Goal: Task Accomplishment & Management: Manage account settings

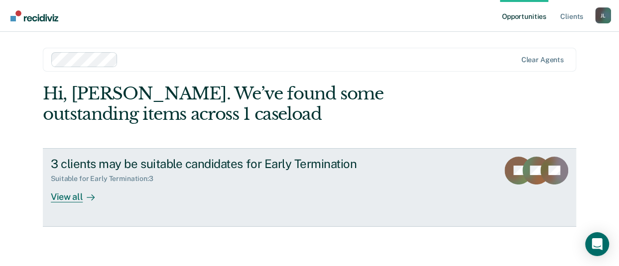
click at [66, 195] on div "View all" at bounding box center [79, 192] width 56 height 19
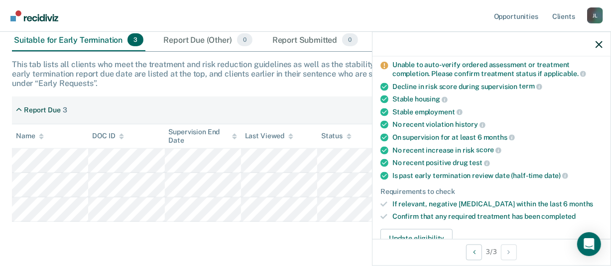
scroll to position [100, 0]
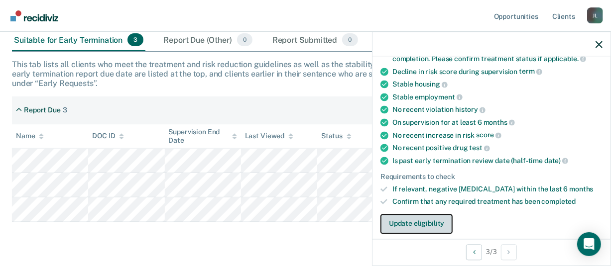
click at [419, 223] on button "Update eligibility" at bounding box center [416, 224] width 72 height 20
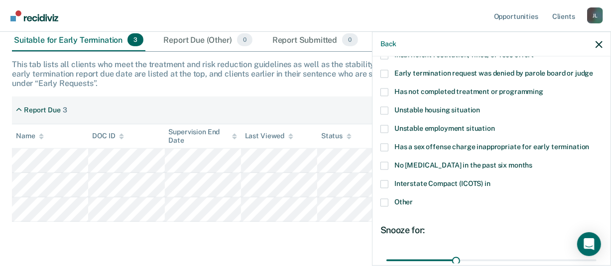
click at [385, 90] on span at bounding box center [384, 92] width 8 height 8
click at [543, 88] on input "Has not completed treatment or programming" at bounding box center [543, 88] width 0 height 0
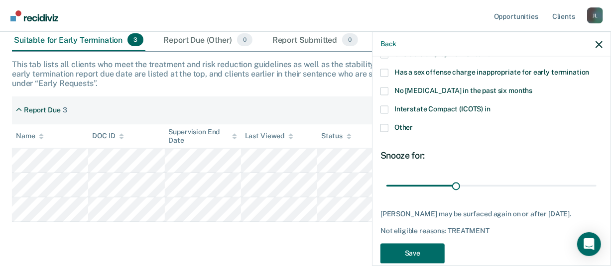
scroll to position [191, 0]
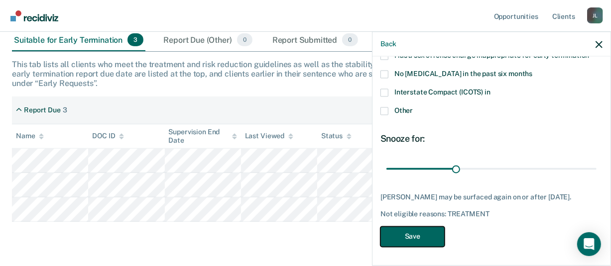
click at [399, 240] on button "Save" at bounding box center [412, 236] width 64 height 20
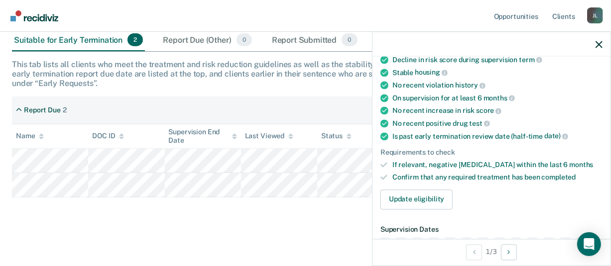
scroll to position [150, 0]
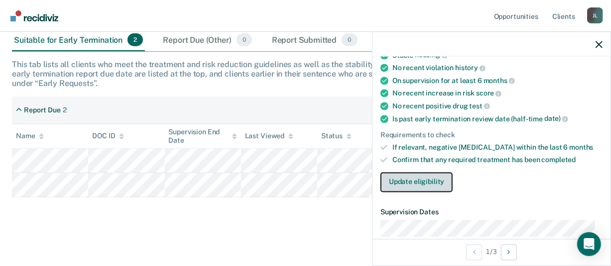
click at [426, 185] on button "Update eligibility" at bounding box center [416, 182] width 72 height 20
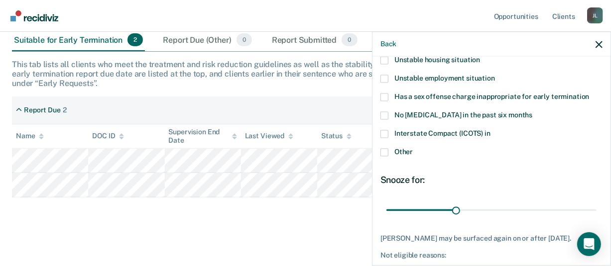
click at [385, 134] on span at bounding box center [384, 134] width 8 height 8
click at [490, 130] on input "Interstate Compact (ICOTS) in" at bounding box center [490, 130] width 0 height 0
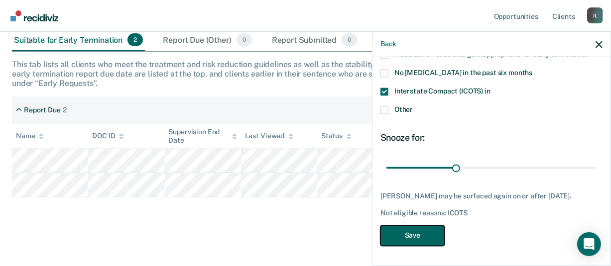
click at [419, 236] on button "Save" at bounding box center [412, 235] width 64 height 20
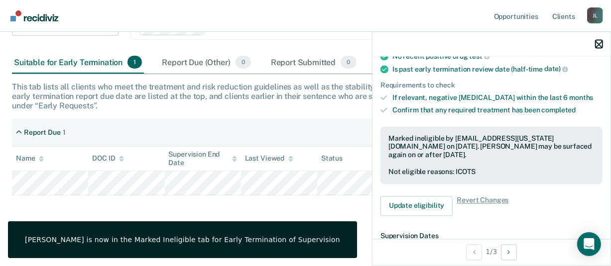
click at [598, 44] on icon "button" at bounding box center [598, 44] width 7 height 7
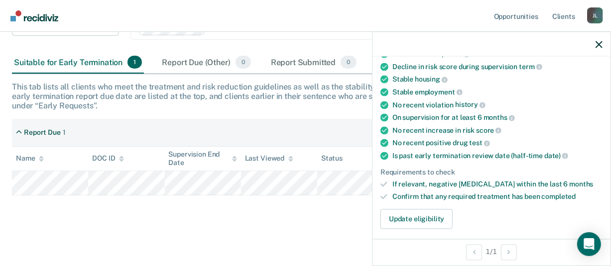
scroll to position [100, 0]
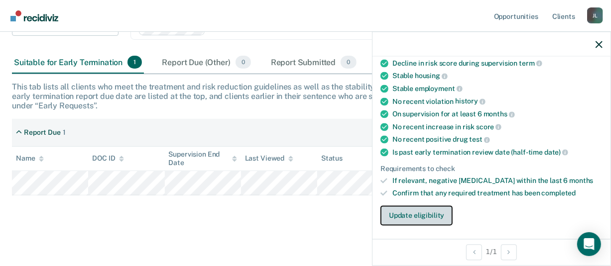
click at [408, 215] on button "Update eligibility" at bounding box center [416, 216] width 72 height 20
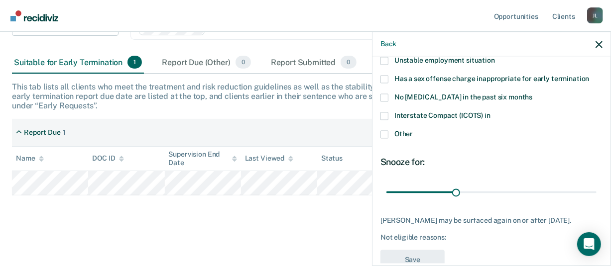
scroll to position [150, 0]
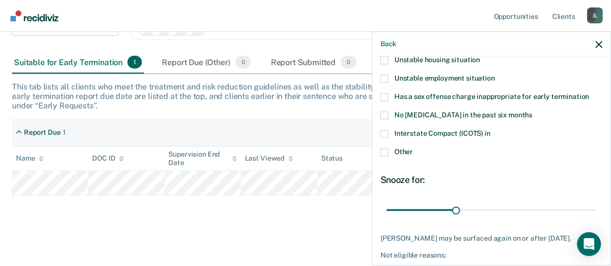
click at [385, 154] on span at bounding box center [384, 152] width 8 height 8
click at [413, 148] on input "Other" at bounding box center [413, 148] width 0 height 0
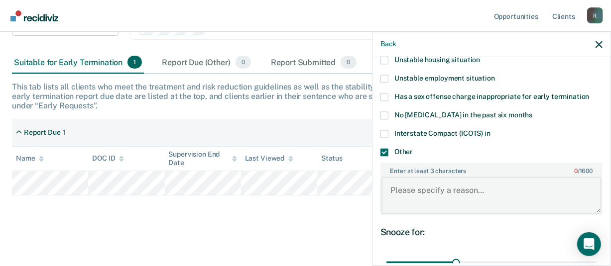
click at [451, 187] on textarea "Enter at least 3 characters 0 / 1600" at bounding box center [491, 195] width 220 height 37
type textarea "P"
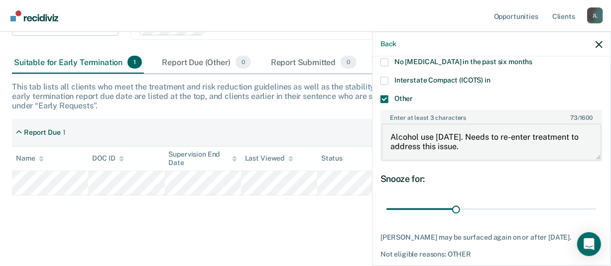
scroll to position [249, 0]
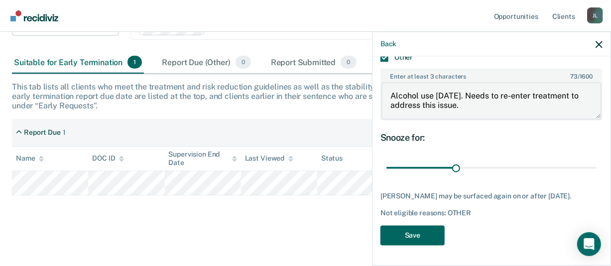
type textarea "Alcohol use [DATE]. Needs to re-enter treatment to address this issue."
click at [413, 243] on button "Save" at bounding box center [412, 235] width 64 height 20
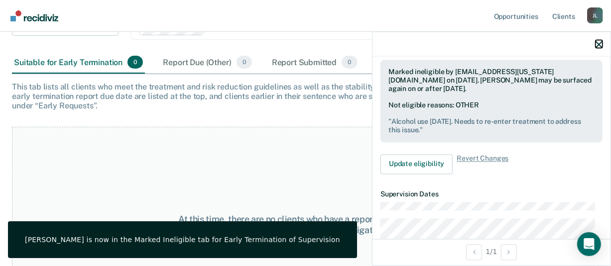
click at [597, 47] on icon "button" at bounding box center [598, 44] width 7 height 7
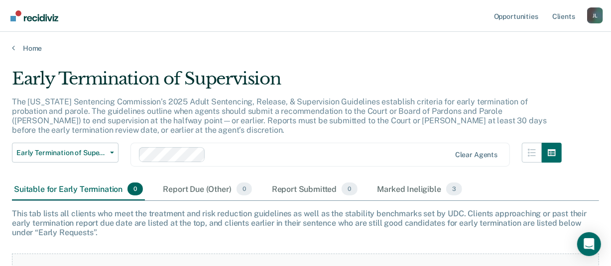
scroll to position [193, 0]
